Goal: Transaction & Acquisition: Purchase product/service

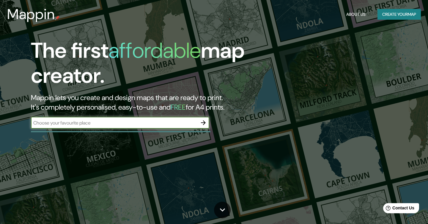
click at [95, 121] on input "text" at bounding box center [114, 122] width 167 height 7
type input "detroti"
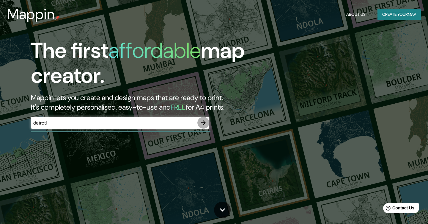
click at [205, 123] on icon "button" at bounding box center [203, 122] width 5 height 5
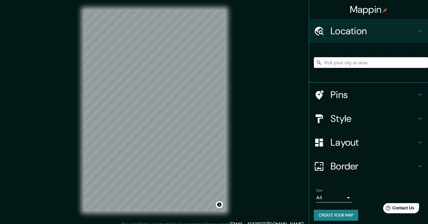
click at [329, 65] on input "Pick your city or area" at bounding box center [371, 62] width 114 height 11
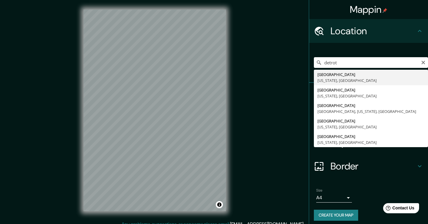
type input "[GEOGRAPHIC_DATA], [US_STATE], [GEOGRAPHIC_DATA]"
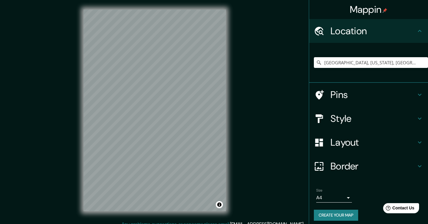
click at [344, 143] on h4 "Layout" at bounding box center [374, 142] width 86 height 12
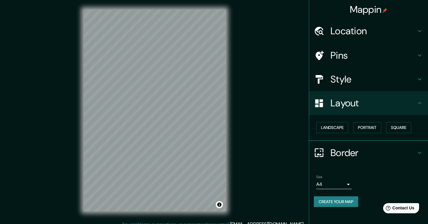
click at [350, 77] on h4 "Style" at bounding box center [374, 79] width 86 height 12
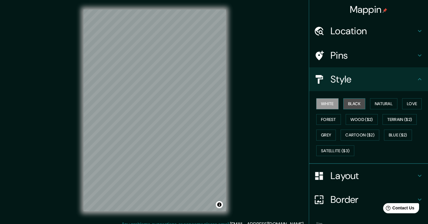
click at [352, 101] on button "Black" at bounding box center [355, 103] width 22 height 11
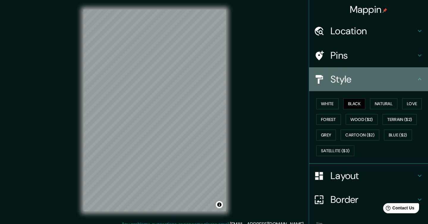
click at [355, 76] on h4 "Style" at bounding box center [374, 79] width 86 height 12
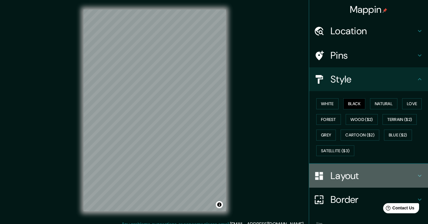
click at [349, 179] on h4 "Layout" at bounding box center [374, 176] width 86 height 12
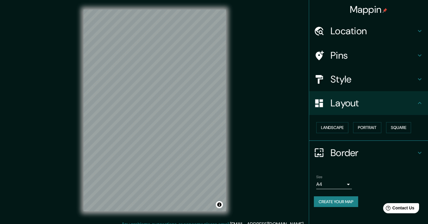
click at [341, 183] on body "Mappin Location [GEOGRAPHIC_DATA], [US_STATE], [GEOGRAPHIC_DATA] Pins Style Lay…" at bounding box center [214, 112] width 428 height 224
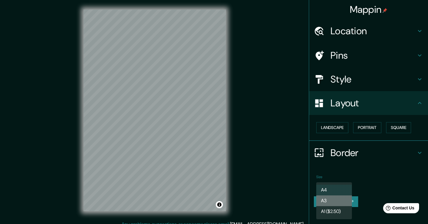
click at [338, 203] on li "A3" at bounding box center [334, 200] width 36 height 11
type input "a4"
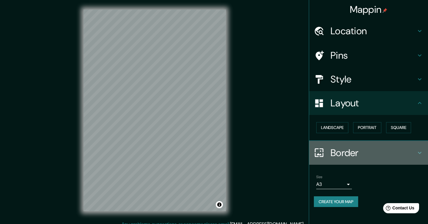
click at [353, 155] on h4 "Border" at bounding box center [374, 153] width 86 height 12
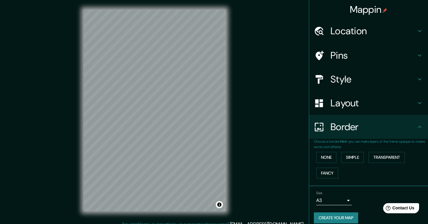
click at [349, 121] on h4 "Border" at bounding box center [374, 127] width 86 height 12
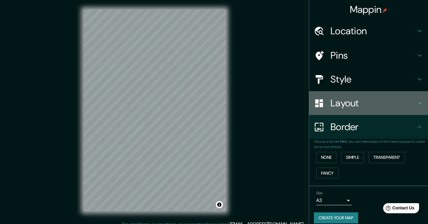
click at [349, 109] on h4 "Layout" at bounding box center [374, 103] width 86 height 12
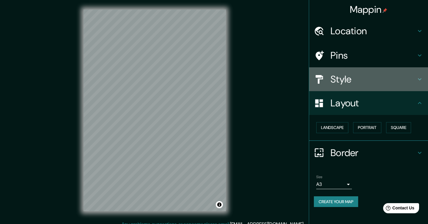
click at [346, 73] on h4 "Style" at bounding box center [374, 79] width 86 height 12
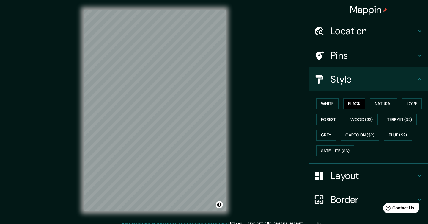
click at [342, 60] on h4 "Pins" at bounding box center [374, 55] width 86 height 12
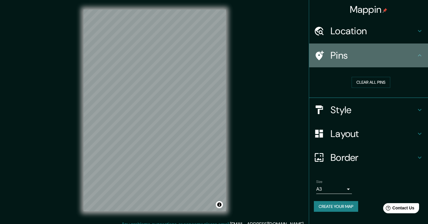
click at [351, 43] on div "Pins" at bounding box center [368, 55] width 119 height 24
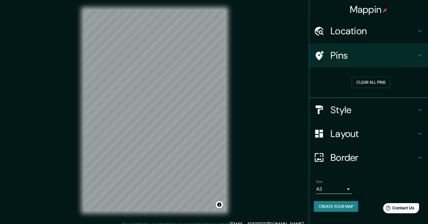
click at [351, 29] on h4 "Location" at bounding box center [374, 31] width 86 height 12
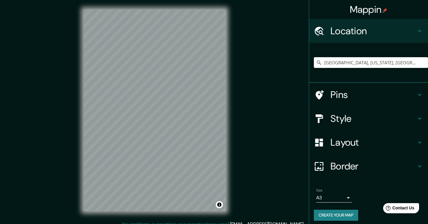
click at [348, 142] on h4 "Layout" at bounding box center [374, 142] width 86 height 12
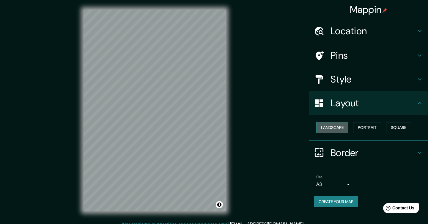
click at [343, 130] on button "Landscape" at bounding box center [332, 127] width 32 height 11
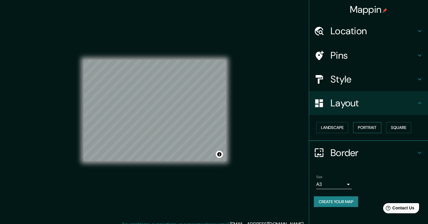
click at [359, 129] on button "Portrait" at bounding box center [367, 127] width 28 height 11
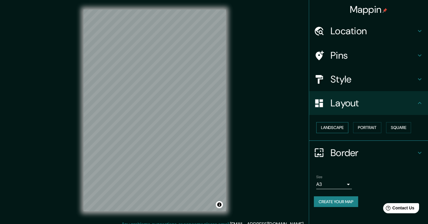
click at [344, 125] on button "Landscape" at bounding box center [332, 127] width 32 height 11
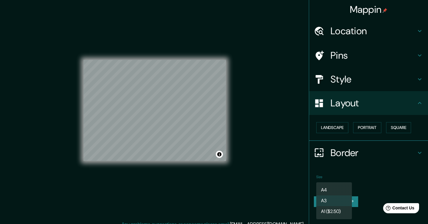
click at [341, 184] on body "Mappin Location [GEOGRAPHIC_DATA], [US_STATE], [GEOGRAPHIC_DATA] Pins Style Lay…" at bounding box center [214, 112] width 428 height 224
click at [334, 200] on li "A3" at bounding box center [334, 200] width 36 height 11
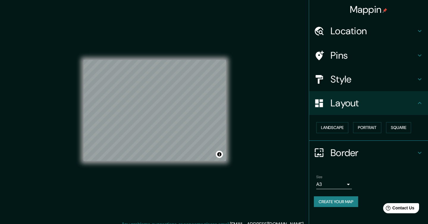
click at [342, 77] on h4 "Style" at bounding box center [374, 79] width 86 height 12
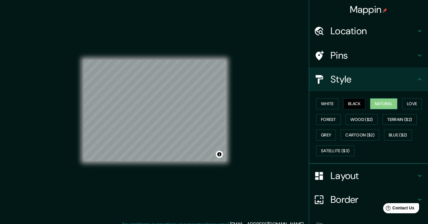
click at [391, 105] on button "Natural" at bounding box center [383, 103] width 27 height 11
click at [334, 120] on button "Forest" at bounding box center [328, 119] width 25 height 11
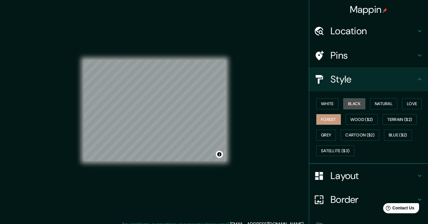
click at [353, 108] on button "Black" at bounding box center [355, 103] width 22 height 11
click at [331, 134] on button "Grey" at bounding box center [326, 134] width 20 height 11
click at [157, 168] on div "© Mapbox © OpenStreetMap Improve this map" at bounding box center [155, 110] width 142 height 201
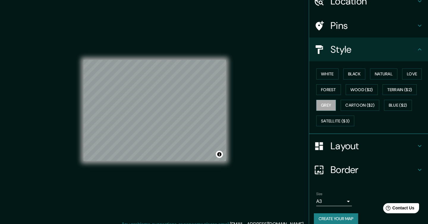
scroll to position [37, 0]
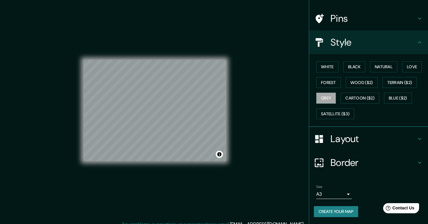
click at [358, 167] on h4 "Border" at bounding box center [374, 162] width 86 height 12
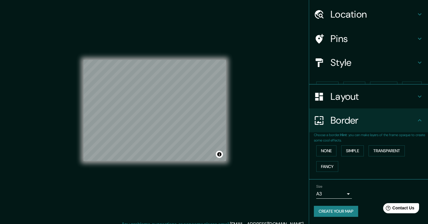
scroll to position [6, 0]
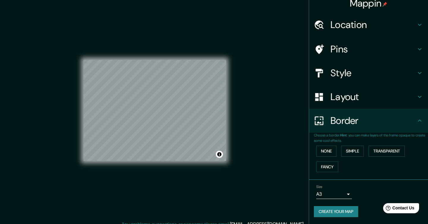
click at [344, 186] on div "Size A3 a4" at bounding box center [334, 191] width 36 height 14
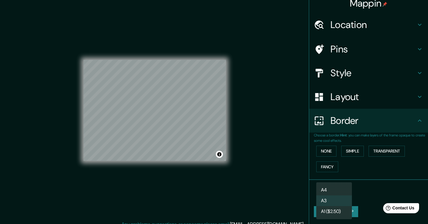
click at [345, 191] on body "Mappin Location [GEOGRAPHIC_DATA], [US_STATE], [GEOGRAPHIC_DATA] Pins Style Lay…" at bounding box center [214, 112] width 428 height 224
click at [344, 198] on li "A3" at bounding box center [334, 200] width 36 height 11
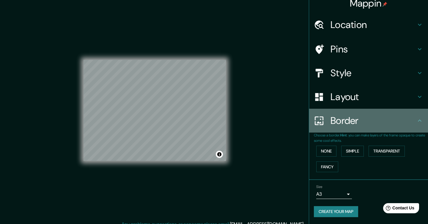
click at [355, 124] on h4 "Border" at bounding box center [374, 121] width 86 height 12
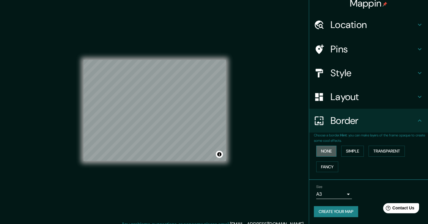
click at [334, 151] on button "None" at bounding box center [326, 150] width 20 height 11
click at [348, 154] on button "Simple" at bounding box center [352, 150] width 23 height 11
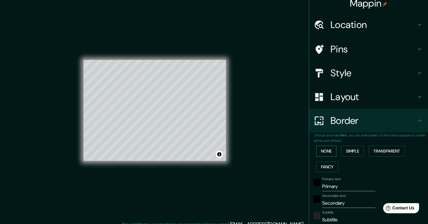
click at [329, 153] on button "None" at bounding box center [326, 150] width 20 height 11
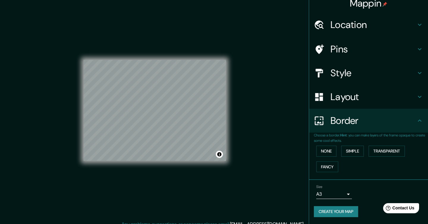
click at [349, 101] on h4 "Layout" at bounding box center [374, 97] width 86 height 12
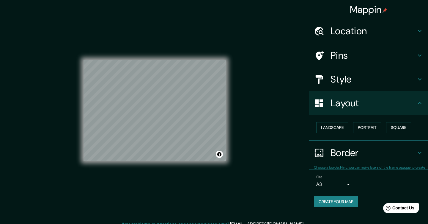
scroll to position [0, 0]
click at [399, 125] on button "Square" at bounding box center [398, 127] width 25 height 11
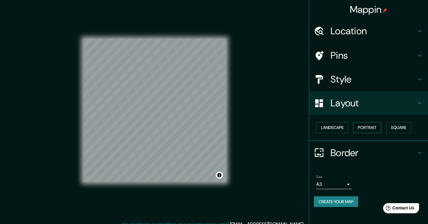
click at [369, 126] on button "Portrait" at bounding box center [367, 127] width 28 height 11
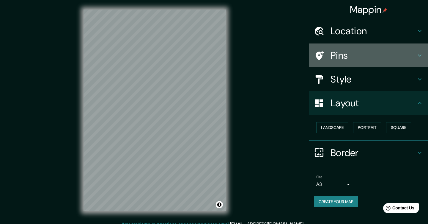
click at [356, 53] on h4 "Pins" at bounding box center [374, 55] width 86 height 12
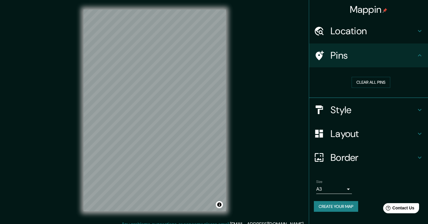
click at [351, 115] on h4 "Style" at bounding box center [374, 110] width 86 height 12
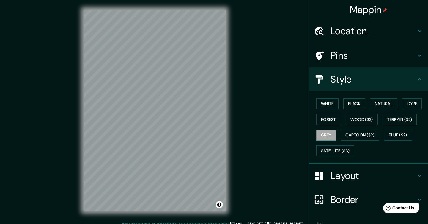
click at [351, 175] on h4 "Layout" at bounding box center [374, 176] width 86 height 12
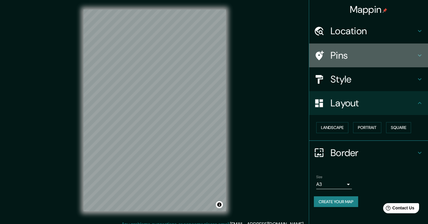
click at [349, 51] on h4 "Pins" at bounding box center [374, 55] width 86 height 12
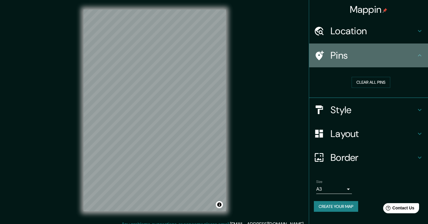
click at [351, 53] on h4 "Pins" at bounding box center [374, 55] width 86 height 12
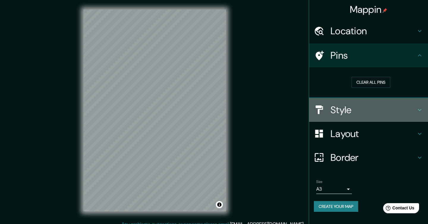
click at [345, 114] on h4 "Style" at bounding box center [374, 110] width 86 height 12
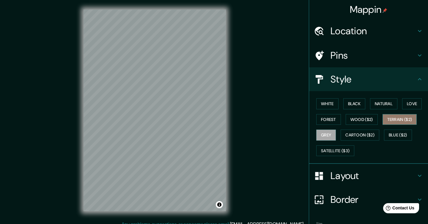
click at [399, 121] on button "Terrain ($2)" at bounding box center [400, 119] width 35 height 11
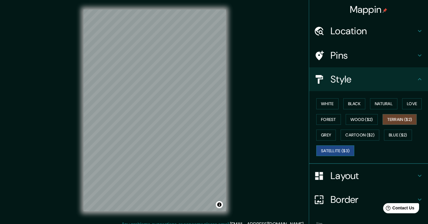
click at [328, 151] on button "Satellite ($3)" at bounding box center [335, 150] width 38 height 11
click at [328, 136] on button "Grey" at bounding box center [326, 134] width 20 height 11
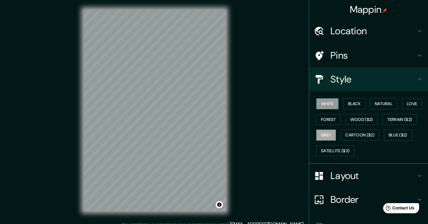
click at [334, 103] on button "White" at bounding box center [327, 103] width 22 height 11
click at [350, 105] on button "Black" at bounding box center [355, 103] width 22 height 11
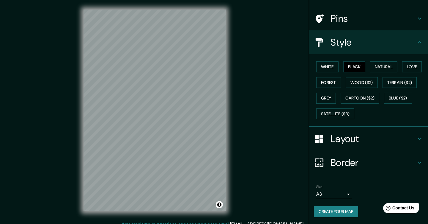
click at [392, 145] on div "Layout" at bounding box center [368, 139] width 119 height 24
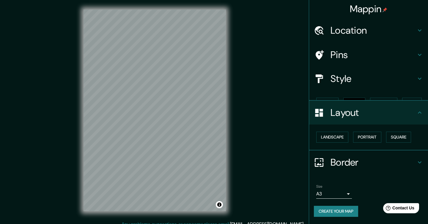
scroll to position [0, 0]
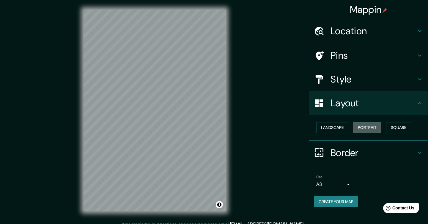
click at [371, 130] on button "Portrait" at bounding box center [367, 127] width 28 height 11
click at [343, 128] on button "Landscape" at bounding box center [332, 127] width 32 height 11
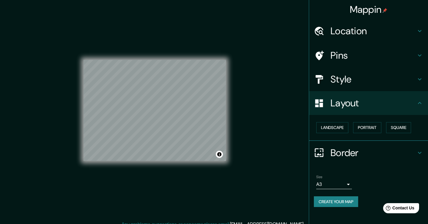
click at [390, 134] on div "Landscape [GEOGRAPHIC_DATA]" at bounding box center [371, 128] width 114 height 16
click at [396, 131] on button "Square" at bounding box center [398, 127] width 25 height 11
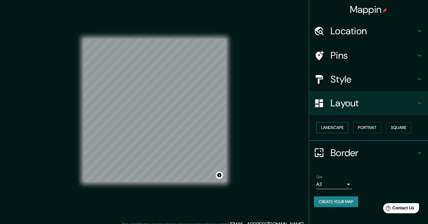
click at [338, 127] on button "Landscape" at bounding box center [332, 127] width 32 height 11
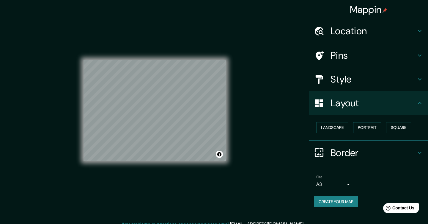
click at [360, 128] on button "Portrait" at bounding box center [367, 127] width 28 height 11
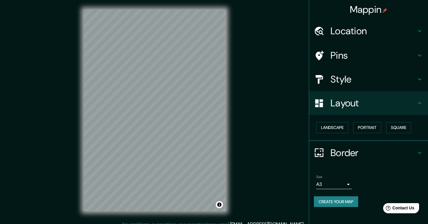
click at [353, 202] on button "Create your map" at bounding box center [336, 201] width 44 height 11
click at [277, 142] on div "Mappin Location [GEOGRAPHIC_DATA], [US_STATE], [GEOGRAPHIC_DATA] Pins Style Lay…" at bounding box center [214, 115] width 428 height 230
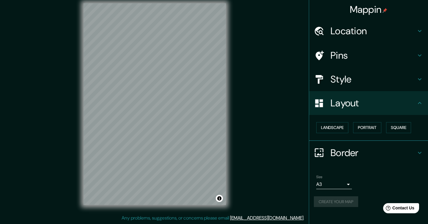
click at [349, 203] on div "Create your map" at bounding box center [368, 201] width 109 height 11
click at [219, 198] on button "Toggle attribution" at bounding box center [219, 198] width 7 height 7
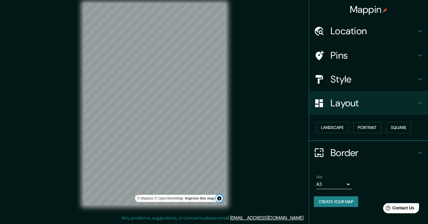
click at [219, 198] on button "Toggle attribution" at bounding box center [219, 198] width 7 height 7
click at [335, 198] on button "Create your map" at bounding box center [336, 201] width 44 height 11
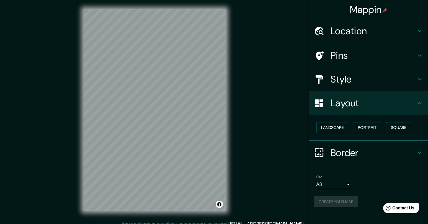
scroll to position [0, 0]
click at [281, 158] on div "Mappin Location [GEOGRAPHIC_DATA], [US_STATE], [GEOGRAPHIC_DATA] Pins Style Lay…" at bounding box center [214, 115] width 428 height 230
click at [74, 113] on div "© Mapbox © OpenStreetMap Improve this map" at bounding box center [154, 110] width 161 height 220
click at [239, 112] on div "Mappin Location [GEOGRAPHIC_DATA], [US_STATE], [GEOGRAPHIC_DATA] Pins Style Lay…" at bounding box center [214, 115] width 428 height 230
click at [235, 137] on div "© Mapbox © OpenStreetMap Improve this map" at bounding box center [154, 110] width 161 height 220
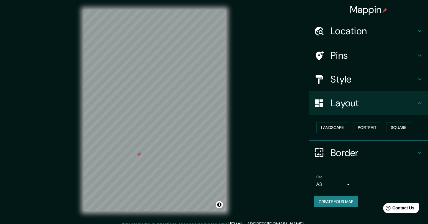
click at [349, 54] on h4 "Pins" at bounding box center [374, 55] width 86 height 12
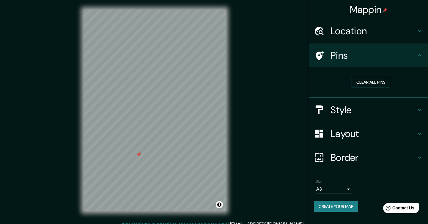
click at [369, 80] on button "Clear all pins" at bounding box center [371, 82] width 39 height 11
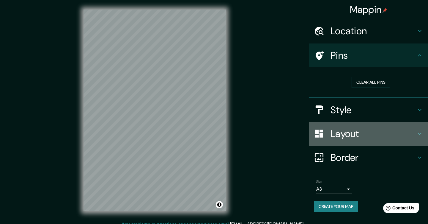
click at [342, 139] on h4 "Layout" at bounding box center [374, 134] width 86 height 12
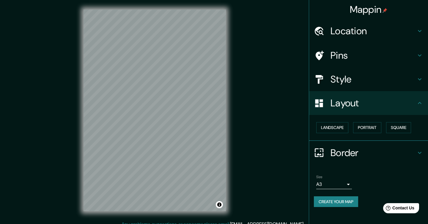
click at [345, 88] on div "Style" at bounding box center [368, 79] width 119 height 24
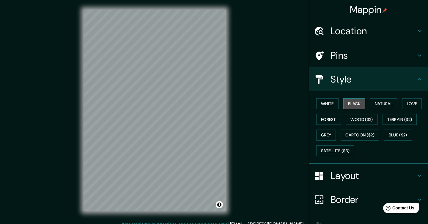
click at [357, 102] on button "Black" at bounding box center [355, 103] width 22 height 11
click at [285, 72] on div "Mappin Location [GEOGRAPHIC_DATA], [US_STATE], [GEOGRAPHIC_DATA] Pins Style Whi…" at bounding box center [214, 115] width 428 height 230
